Goal: Use online tool/utility

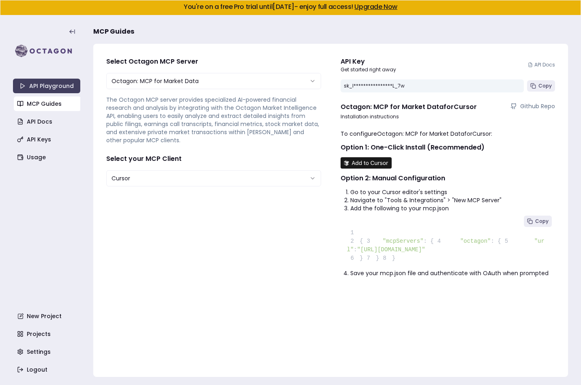
click at [52, 89] on link "API Playground" at bounding box center [46, 86] width 67 height 15
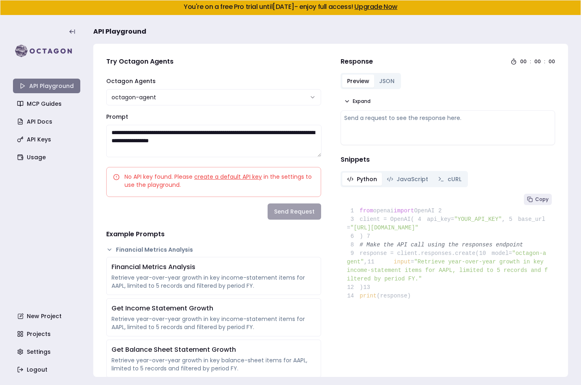
click at [64, 89] on link "API Playground" at bounding box center [46, 86] width 67 height 15
